Goal: Information Seeking & Learning: Find specific fact

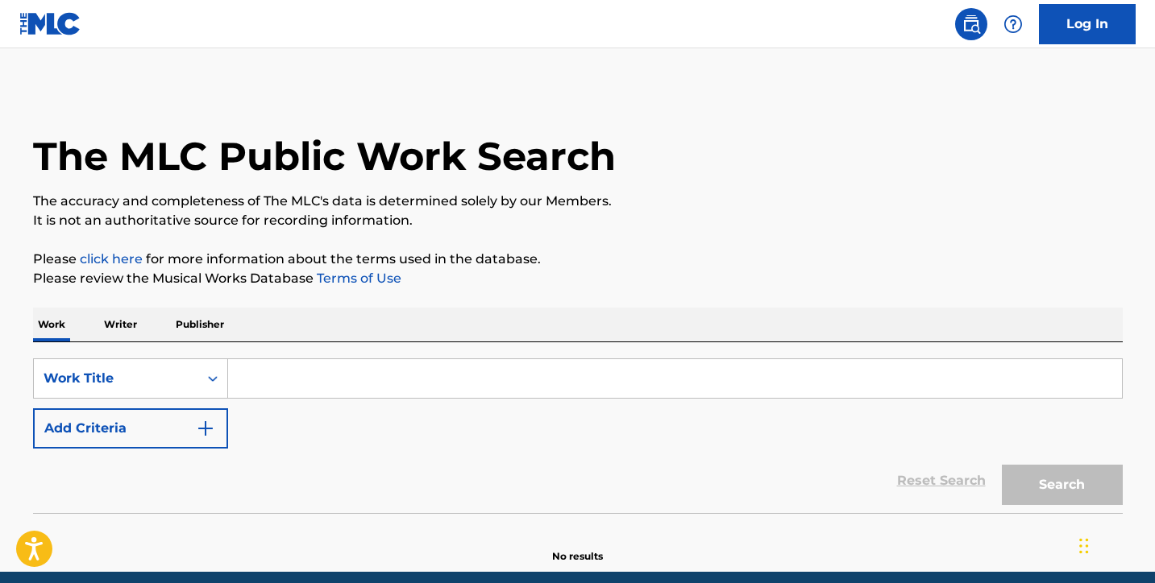
click at [201, 417] on button "Add Criteria" at bounding box center [130, 429] width 195 height 40
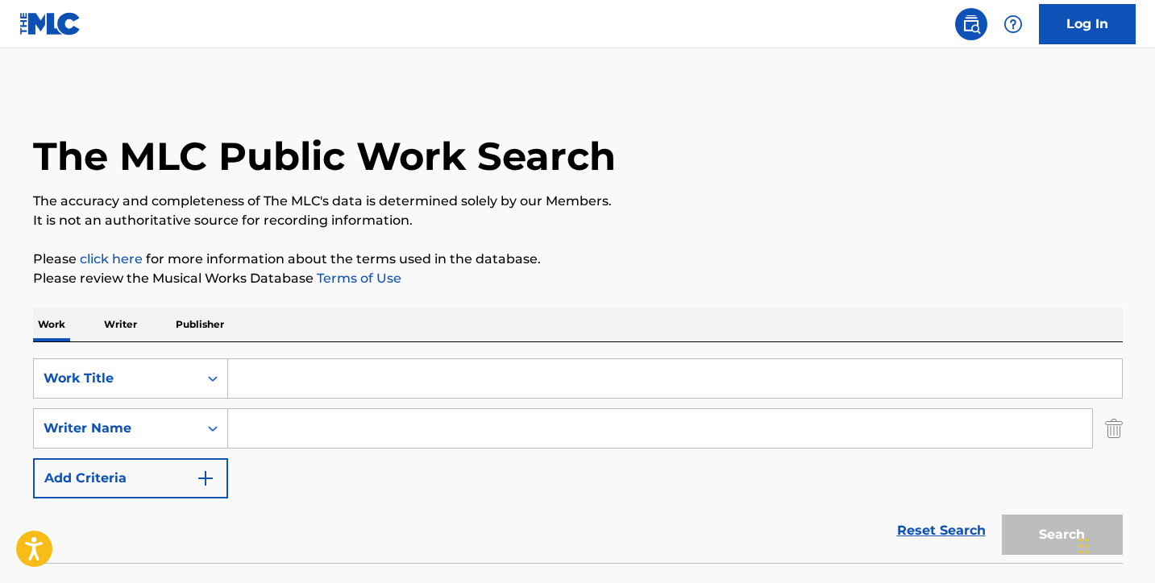
click at [263, 388] on input "Search Form" at bounding box center [675, 378] width 894 height 39
paste input "Regresa a Mi"
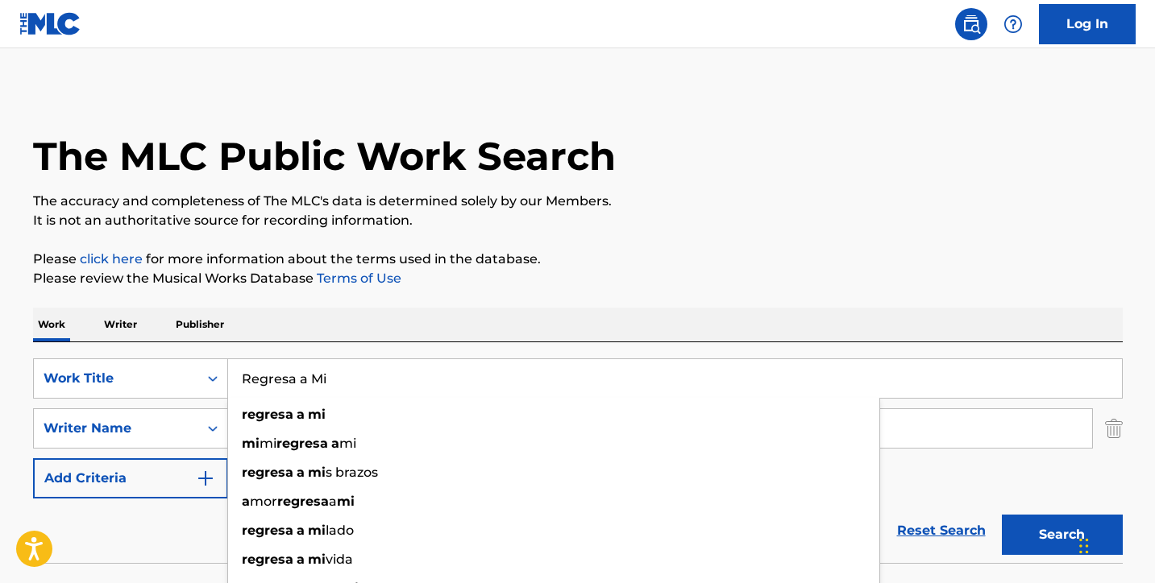
click at [292, 425] on div "regresa a mi" at bounding box center [553, 414] width 651 height 29
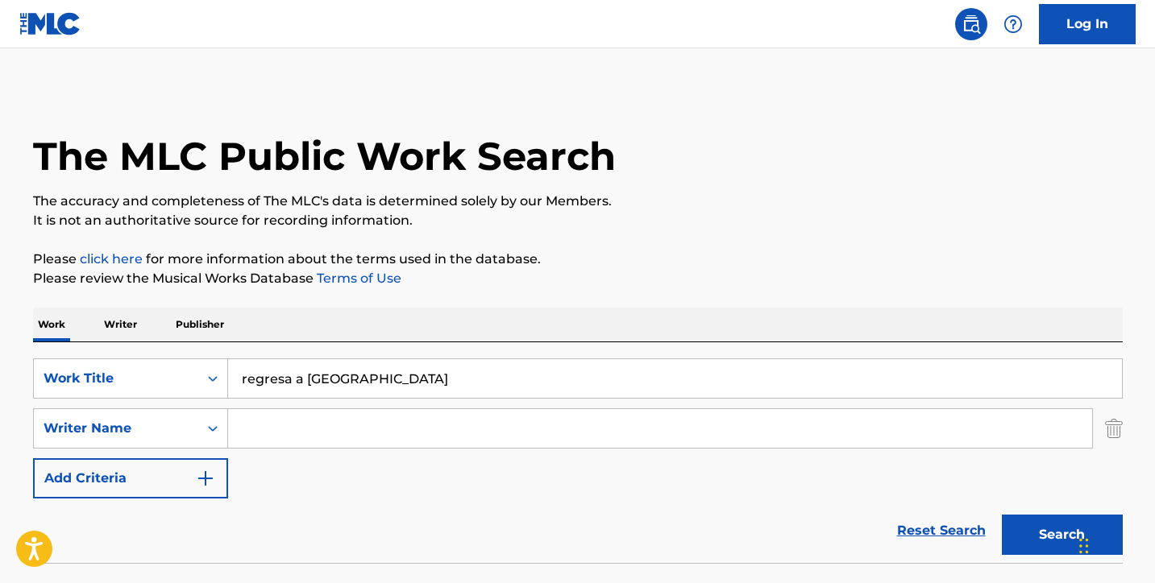
click at [1061, 535] on button "Search" at bounding box center [1062, 535] width 121 height 40
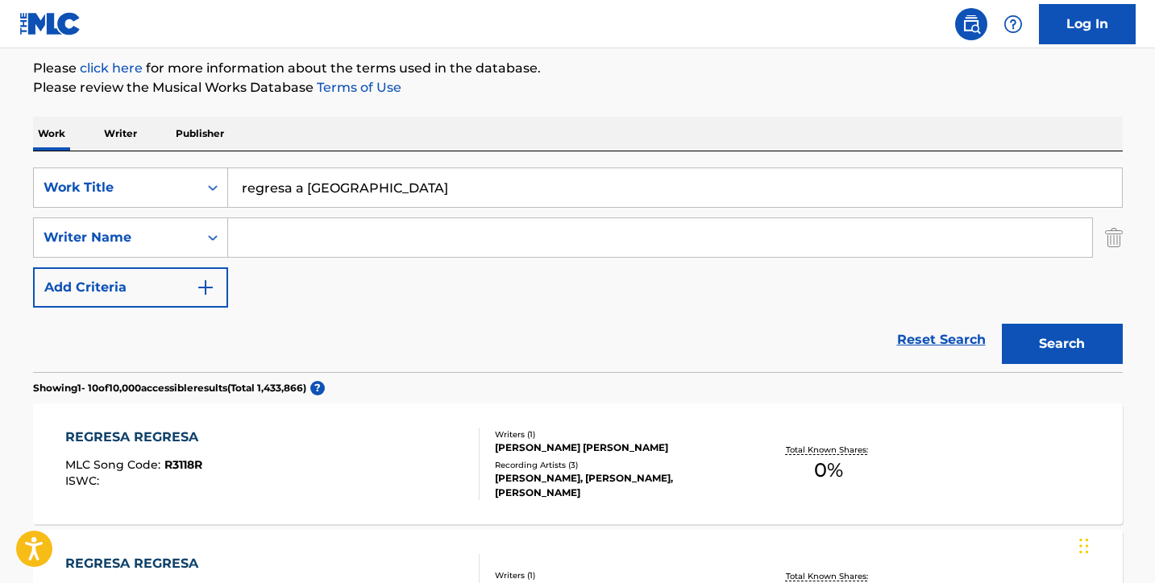
scroll to position [102, 0]
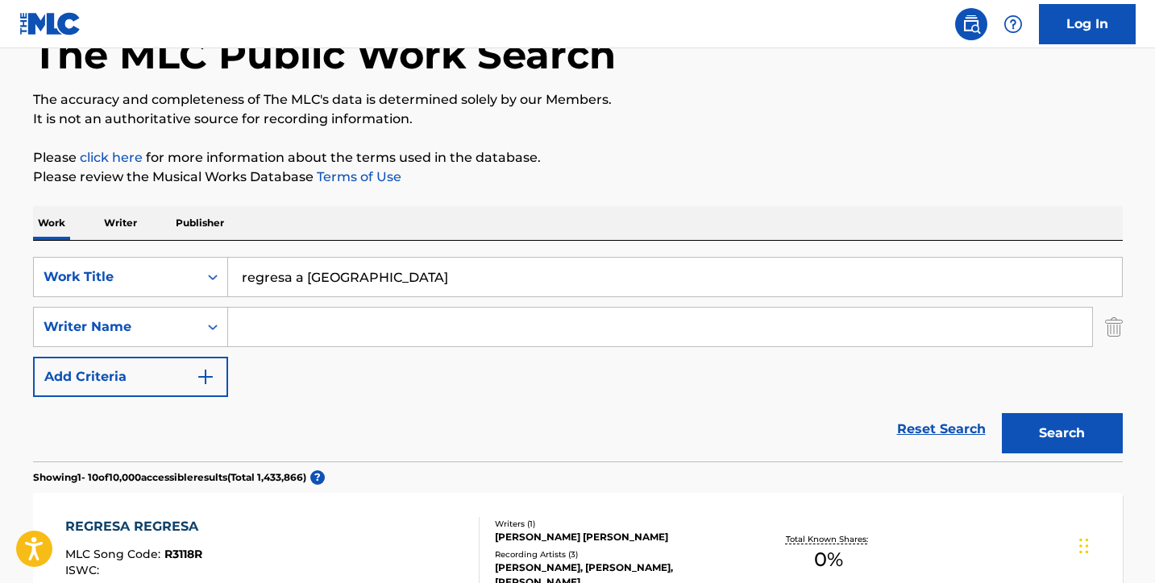
drag, startPoint x: 405, startPoint y: 282, endPoint x: 327, endPoint y: 277, distance: 77.5
click at [327, 277] on input "regresa a [GEOGRAPHIC_DATA]" at bounding box center [675, 277] width 894 height 39
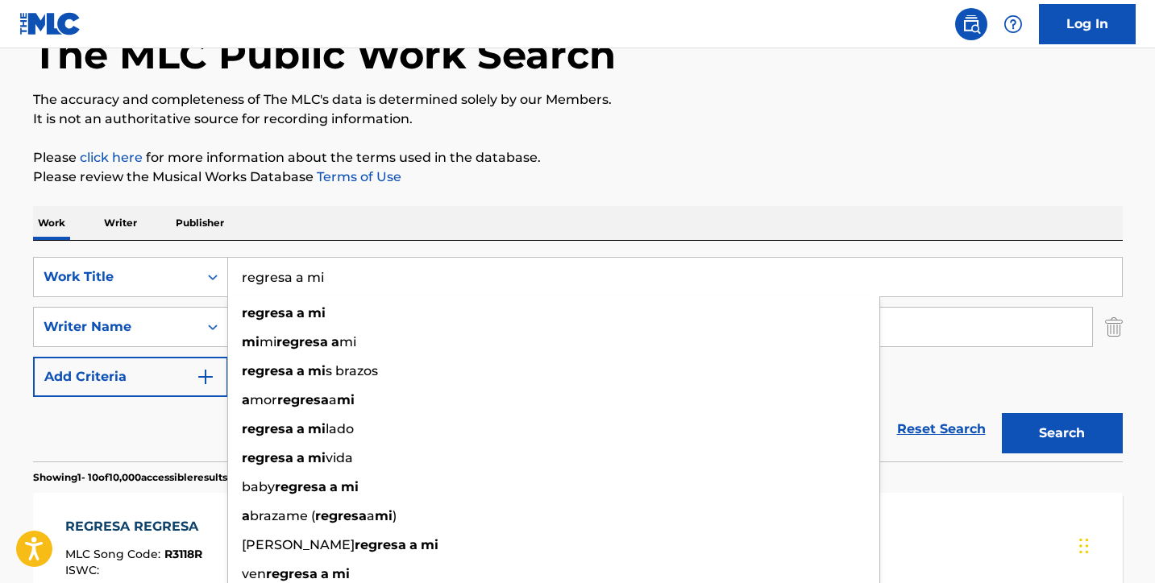
type input "regresa a mi"
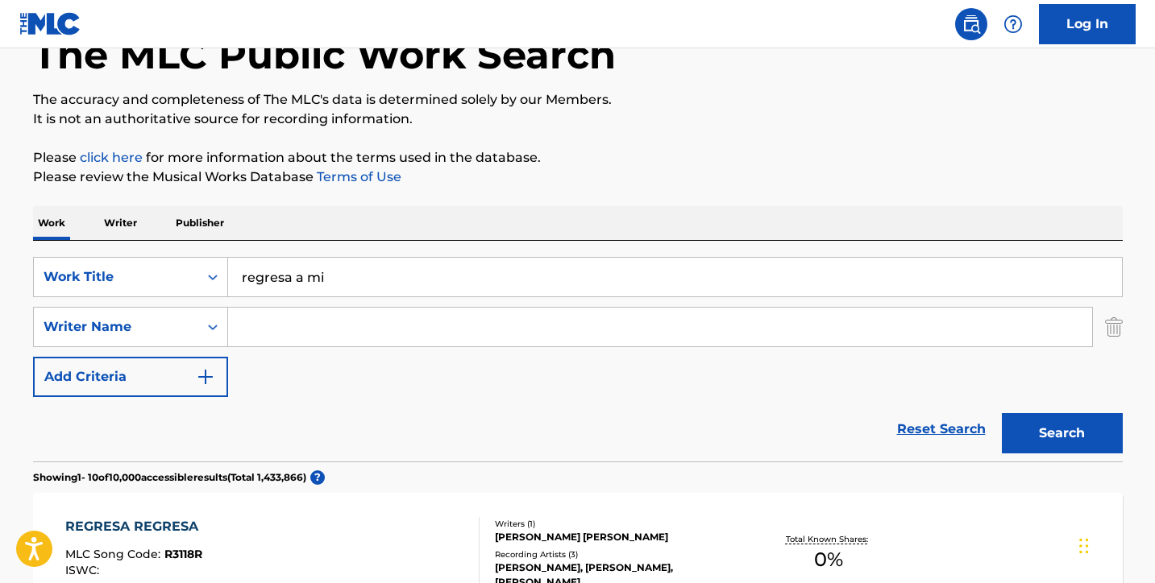
click at [569, 323] on input "Search Form" at bounding box center [660, 327] width 864 height 39
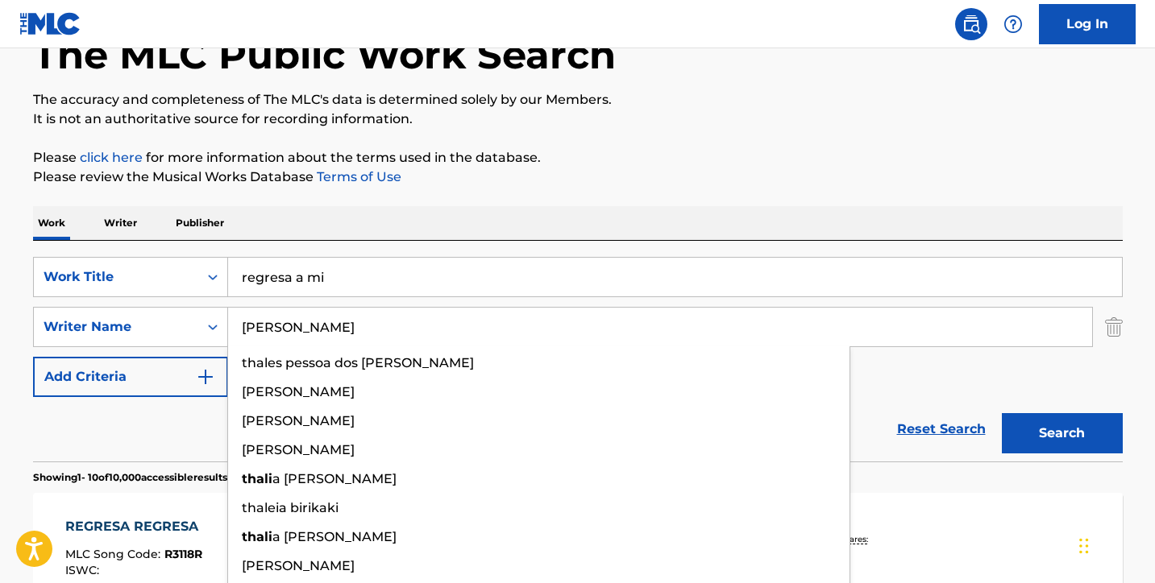
type input "[PERSON_NAME]"
click at [1061, 434] on button "Search" at bounding box center [1062, 433] width 121 height 40
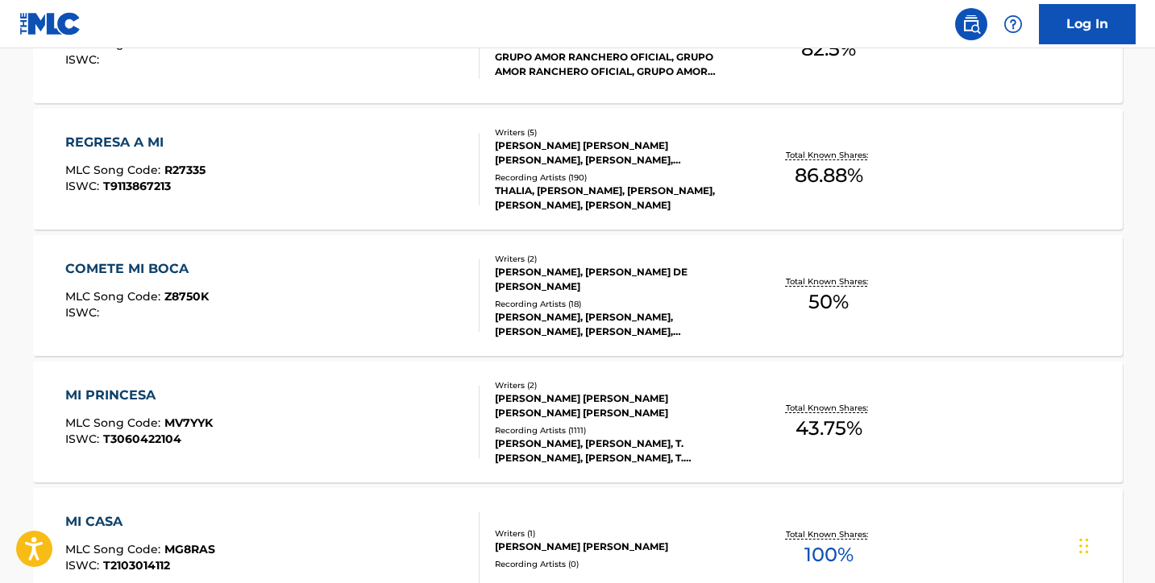
scroll to position [612, 0]
click at [322, 151] on div "REGRESA A MI MLC Song Code : R27335 ISWC : T9113867213" at bounding box center [272, 170] width 414 height 73
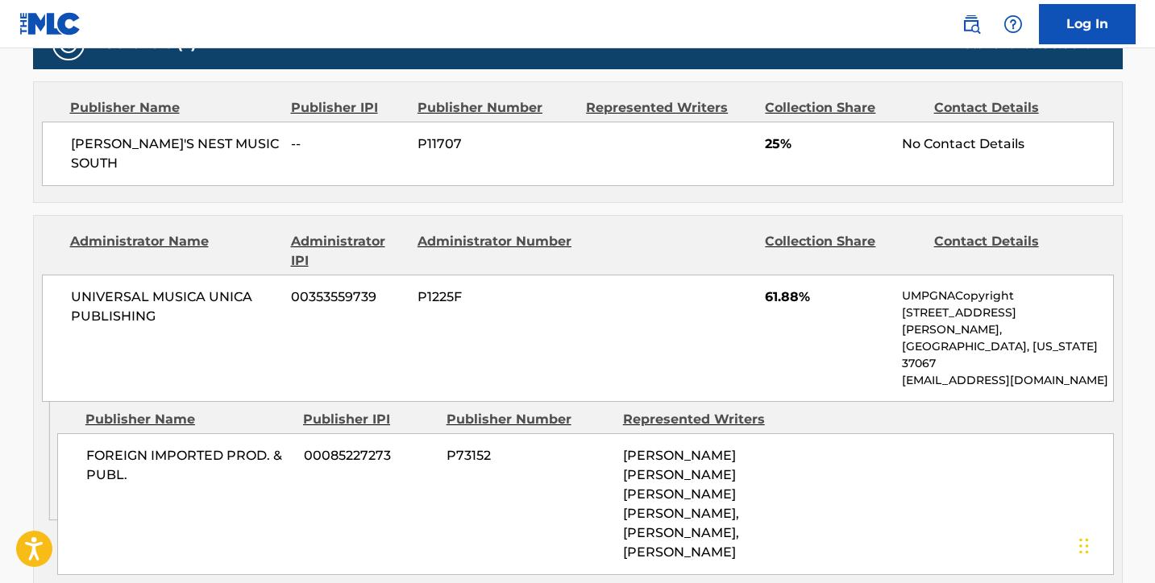
scroll to position [819, 0]
